Goal: Information Seeking & Learning: Learn about a topic

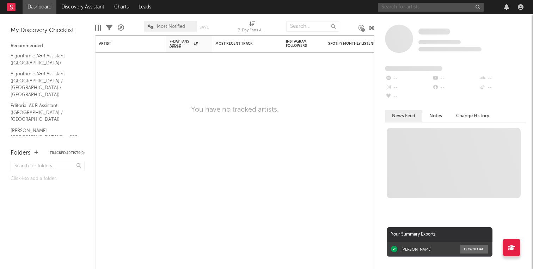
click at [416, 11] on input "text" at bounding box center [431, 7] width 106 height 9
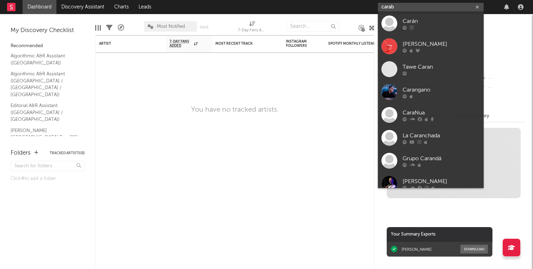
type input "carabi"
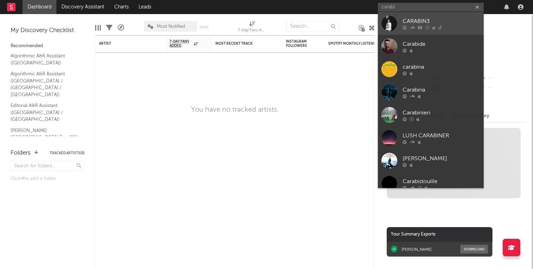
click at [419, 21] on div "CARABIN3" at bounding box center [442, 21] width 78 height 8
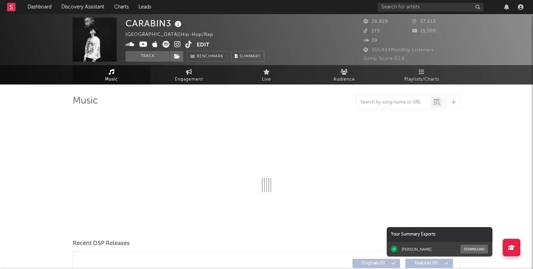
select select "6m"
